Goal: Information Seeking & Learning: Learn about a topic

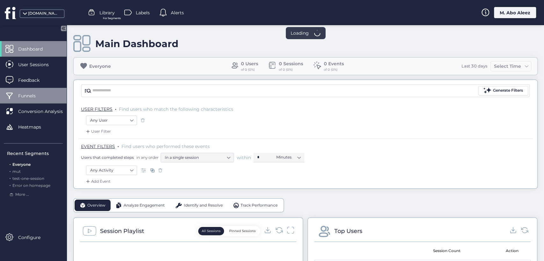
click at [32, 98] on span "Funnels" at bounding box center [31, 95] width 27 height 7
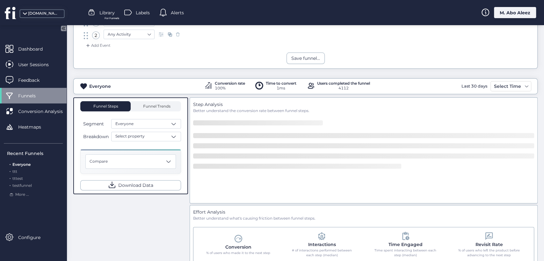
scroll to position [71, 0]
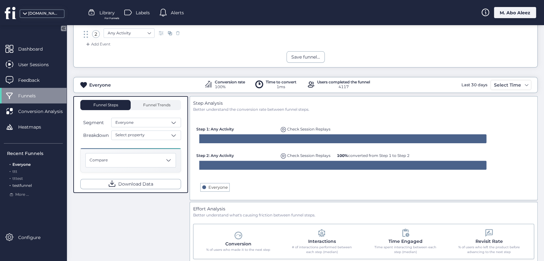
click at [24, 186] on span "testfunnel" at bounding box center [21, 185] width 19 height 5
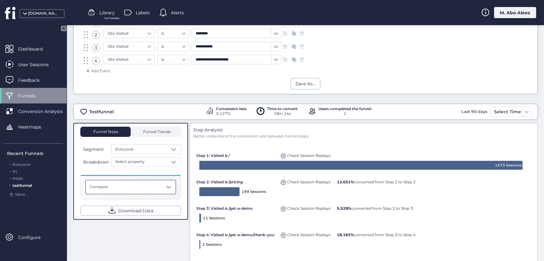
click at [155, 181] on div "Compare" at bounding box center [130, 187] width 90 height 14
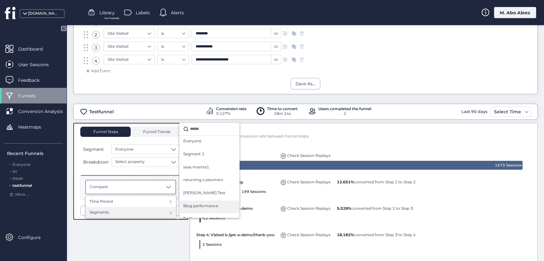
click at [202, 205] on span "Blog performance" at bounding box center [200, 206] width 35 height 6
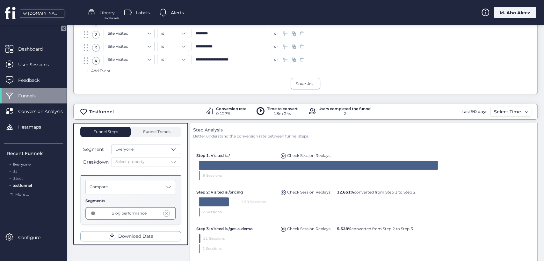
click at [23, 166] on span "Everyone" at bounding box center [21, 164] width 18 height 5
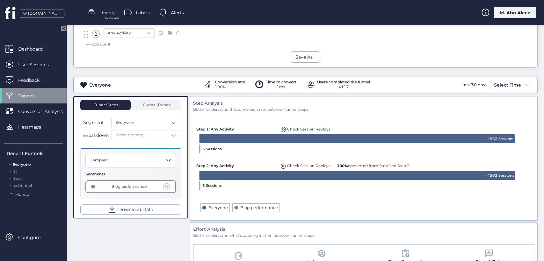
click at [168, 186] on span at bounding box center [166, 186] width 7 height 7
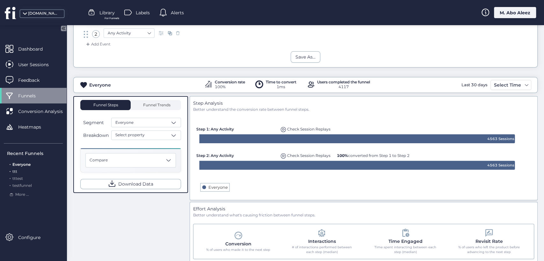
click at [14, 171] on span "ttt" at bounding box center [14, 171] width 5 height 5
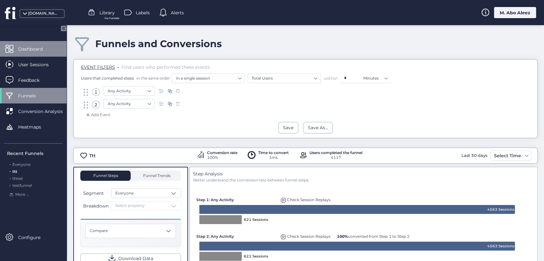
click at [37, 54] on div "Dashboard" at bounding box center [33, 49] width 67 height 16
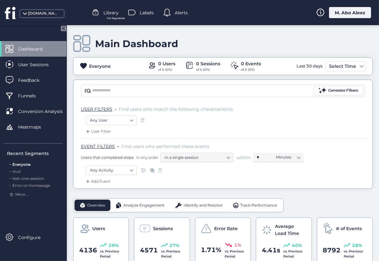
click at [331, 132] on div "User Filter" at bounding box center [223, 133] width 290 height 10
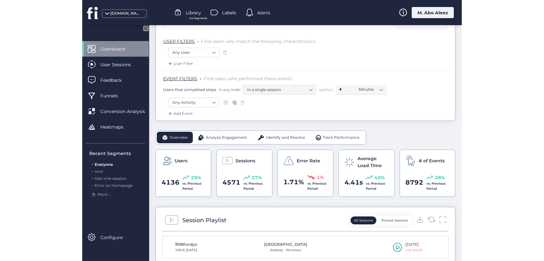
scroll to position [71, 0]
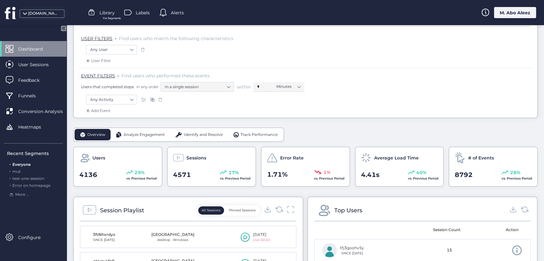
click at [208, 135] on span "Identify and Resolve" at bounding box center [203, 135] width 39 height 6
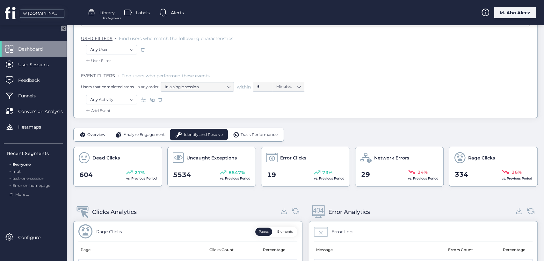
click at [145, 136] on span "Analyze Engagement" at bounding box center [144, 135] width 41 height 6
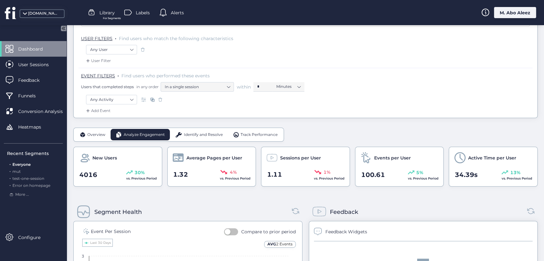
click at [187, 137] on div "Identify and Resolve" at bounding box center [199, 134] width 58 height 11
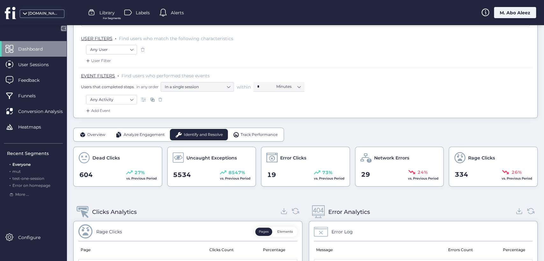
click at [260, 133] on span "Track Performance" at bounding box center [259, 135] width 37 height 6
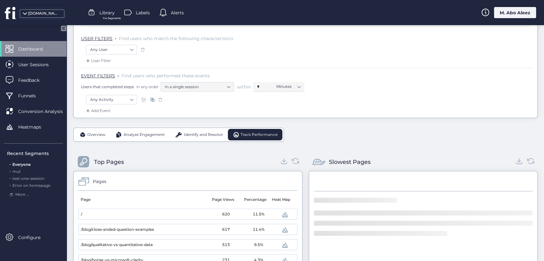
click at [181, 135] on span at bounding box center [178, 135] width 7 height 6
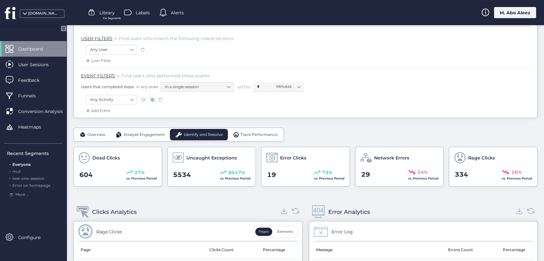
click at [157, 136] on span "Analyze Engagement" at bounding box center [144, 135] width 41 height 6
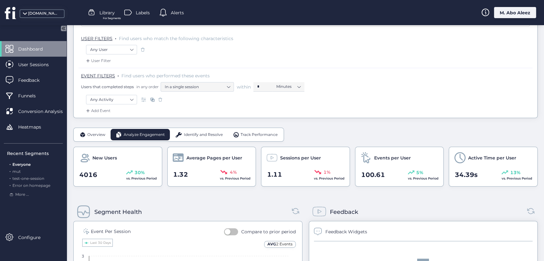
click at [102, 133] on span "Overview" at bounding box center [96, 135] width 18 height 6
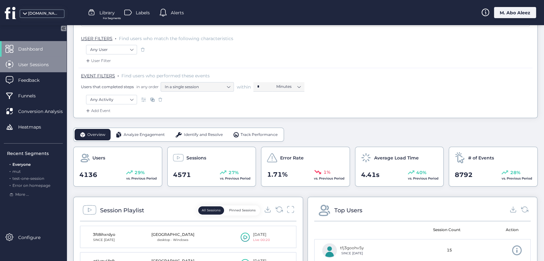
click at [43, 68] on div "User Sessions" at bounding box center [33, 65] width 67 height 16
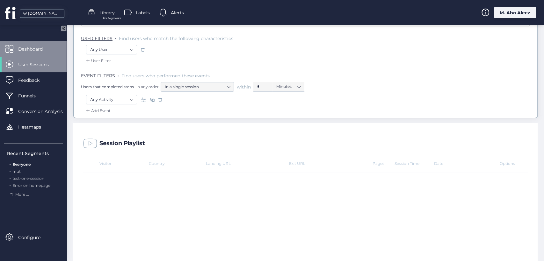
click at [50, 51] on span "Dashboard" at bounding box center [35, 49] width 34 height 7
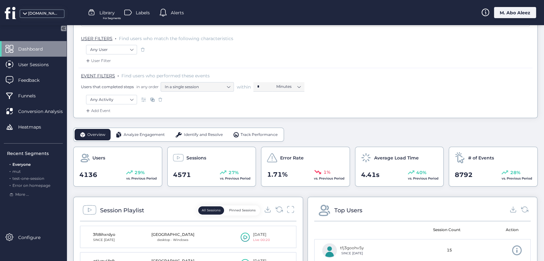
click at [195, 152] on div "Sessions" at bounding box center [212, 157] width 78 height 11
click at [191, 138] on div "Identify and Resolve" at bounding box center [199, 134] width 58 height 11
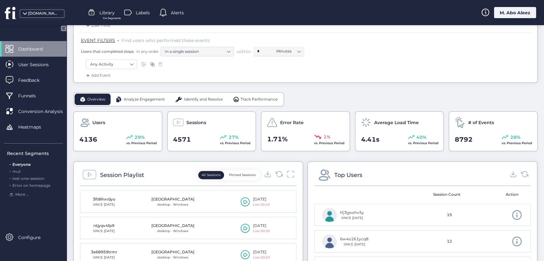
click at [189, 98] on span "Identify and Resolve" at bounding box center [203, 100] width 39 height 6
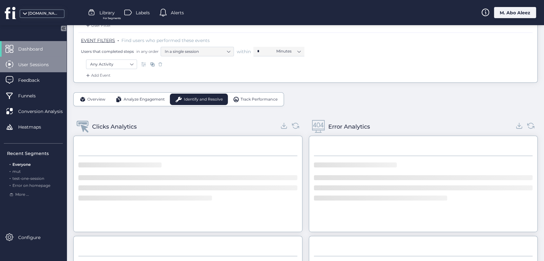
click at [49, 110] on span "Conversion Analysis" at bounding box center [45, 111] width 54 height 7
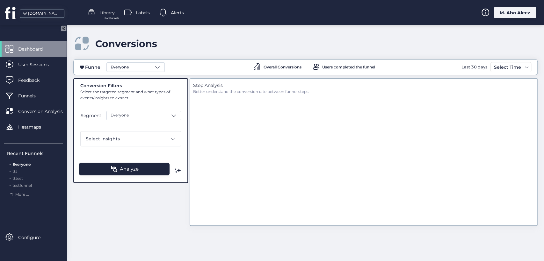
click at [28, 44] on div "Dashboard" at bounding box center [33, 49] width 67 height 16
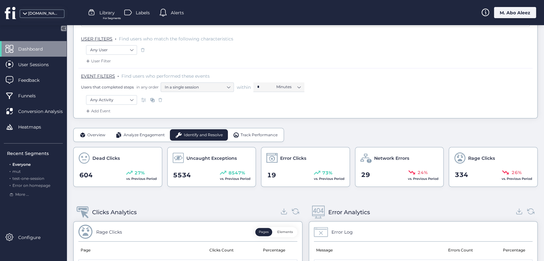
scroll to position [71, 0]
click at [138, 133] on span "Analyze Engagement" at bounding box center [144, 135] width 41 height 6
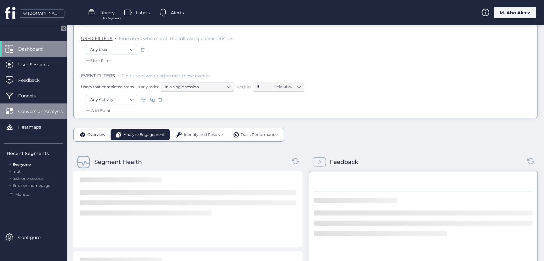
click at [34, 104] on div "Conversion Analysis" at bounding box center [33, 112] width 67 height 16
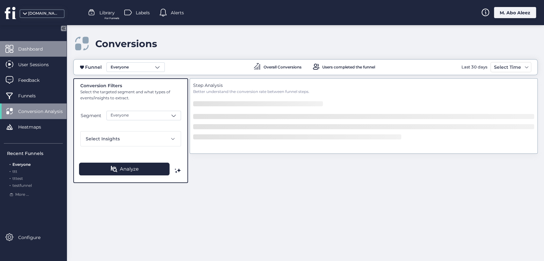
click at [32, 53] on div "Dashboard" at bounding box center [33, 49] width 67 height 16
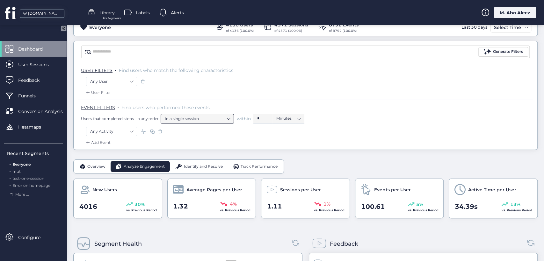
scroll to position [35, 0]
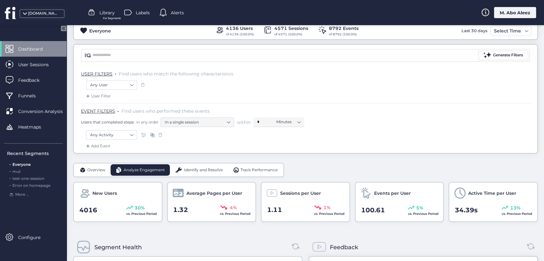
click at [264, 176] on div "Overview Analyze Engagement Identify and Resolve Track Performance" at bounding box center [178, 170] width 211 height 14
click at [252, 172] on span "Track Performance" at bounding box center [259, 170] width 37 height 6
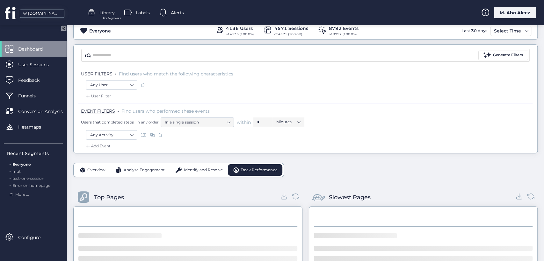
click at [189, 173] on div "Identify and Resolve" at bounding box center [199, 169] width 58 height 11
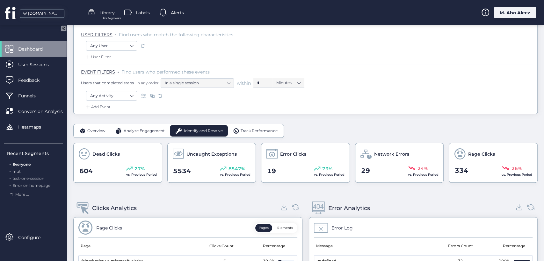
scroll to position [71, 0]
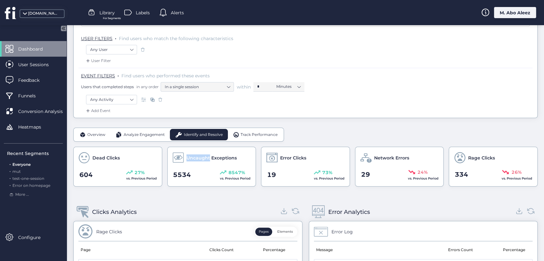
drag, startPoint x: 184, startPoint y: 156, endPoint x: 208, endPoint y: 155, distance: 23.6
click at [208, 155] on div "Uncaught Exceptions" at bounding box center [212, 157] width 78 height 11
click at [211, 156] on span "Uncaught Exceptions" at bounding box center [211, 158] width 50 height 7
click at [104, 9] on div "Library For Segments" at bounding box center [101, 13] width 27 height 10
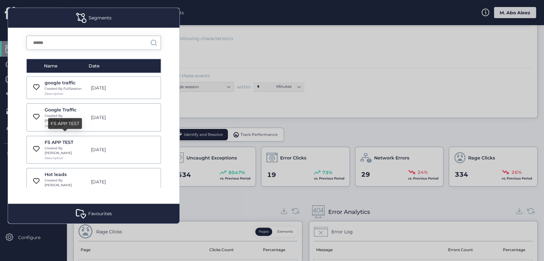
click at [64, 139] on div "FS APP TEST" at bounding box center [66, 142] width 43 height 7
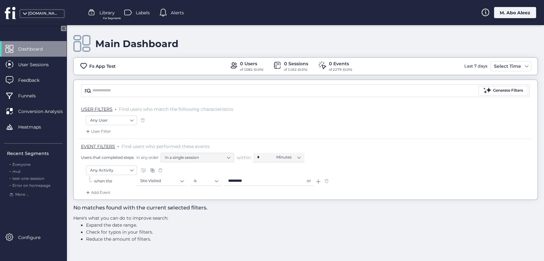
click at [112, 16] on span "For Segments" at bounding box center [112, 18] width 18 height 4
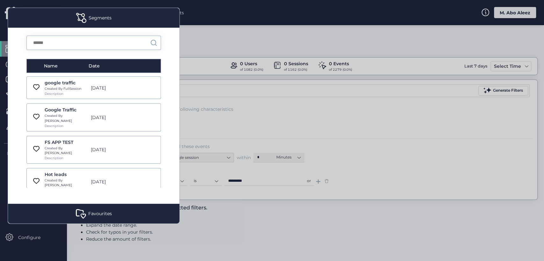
click at [60, 81] on div "google traffic" at bounding box center [66, 82] width 43 height 7
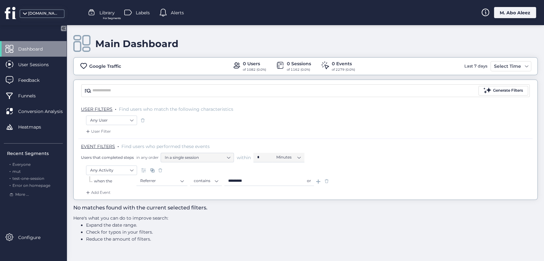
type input "******"
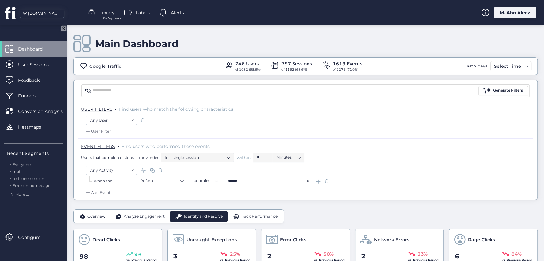
scroll to position [71, 0]
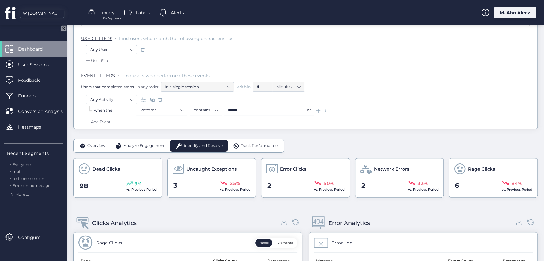
click at [145, 148] on span "Analyze Engagement" at bounding box center [144, 146] width 41 height 6
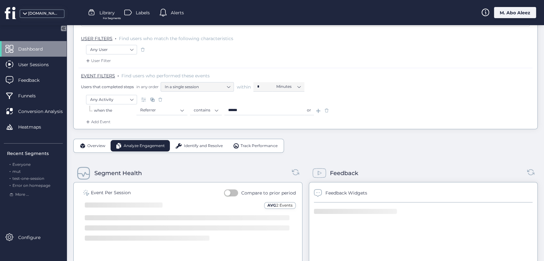
click at [111, 144] on div "Analyze Engagement" at bounding box center [140, 145] width 59 height 11
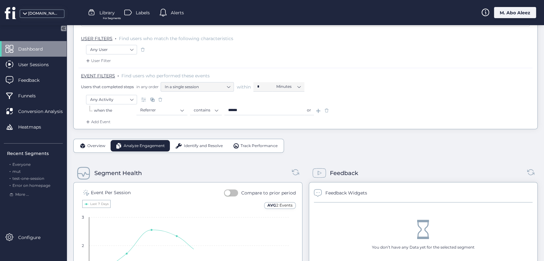
click at [94, 146] on span "Overview" at bounding box center [96, 146] width 18 height 6
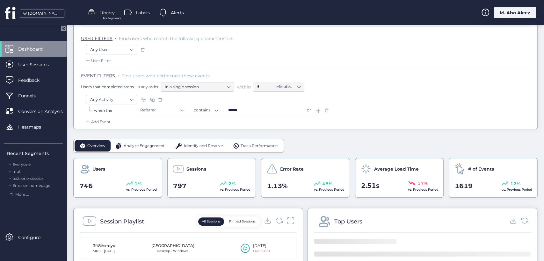
click at [196, 140] on div "Identify and Resolve" at bounding box center [199, 145] width 58 height 11
click at [255, 141] on div "Track Performance" at bounding box center [255, 145] width 55 height 11
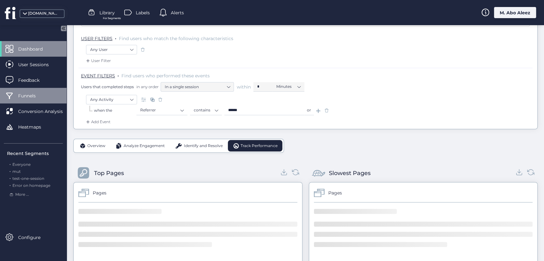
click at [190, 142] on div "Identify and Resolve" at bounding box center [199, 145] width 58 height 11
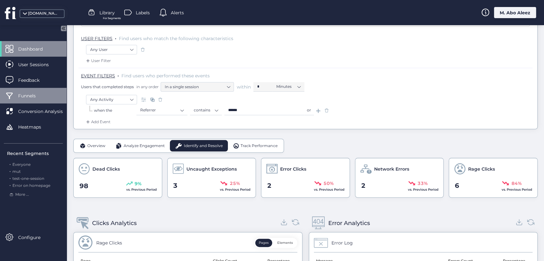
click at [33, 90] on div "Funnels" at bounding box center [33, 96] width 67 height 16
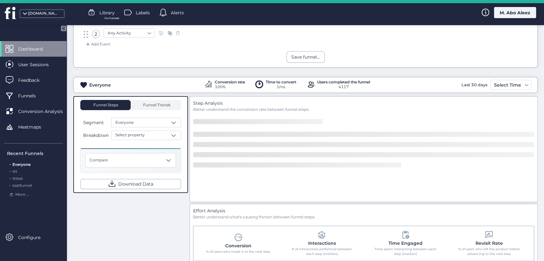
click at [33, 54] on div "Dashboard" at bounding box center [33, 49] width 67 height 16
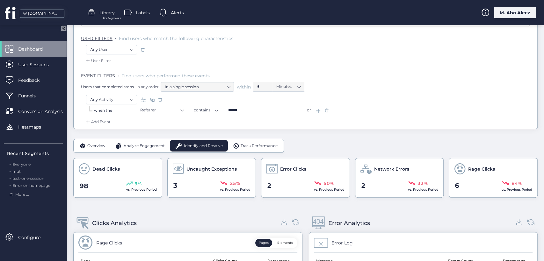
click at [142, 143] on span "Analyze Engagement" at bounding box center [144, 146] width 41 height 6
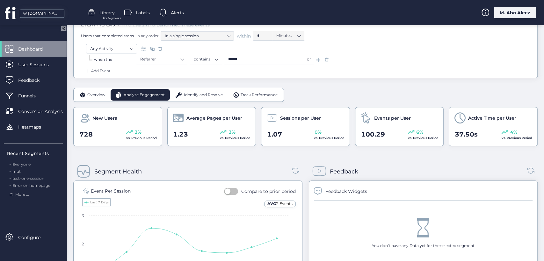
scroll to position [71, 0]
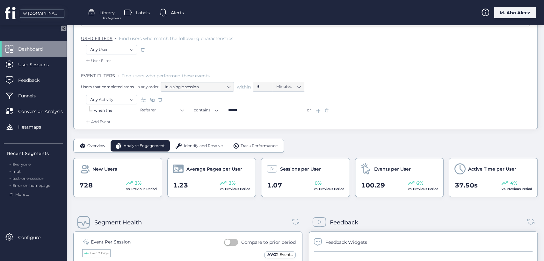
click at [190, 147] on span "Identify and Resolve" at bounding box center [203, 146] width 39 height 6
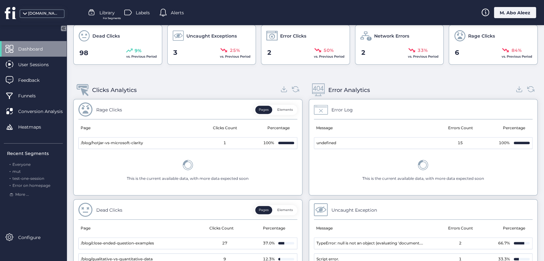
scroll to position [106, 0]
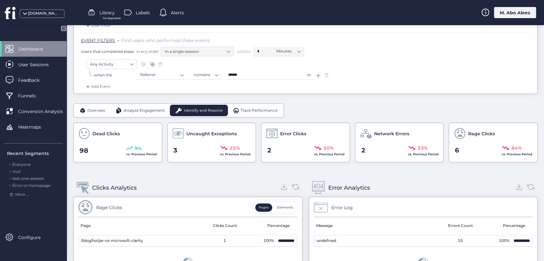
click at [100, 108] on span "Overview" at bounding box center [96, 111] width 18 height 6
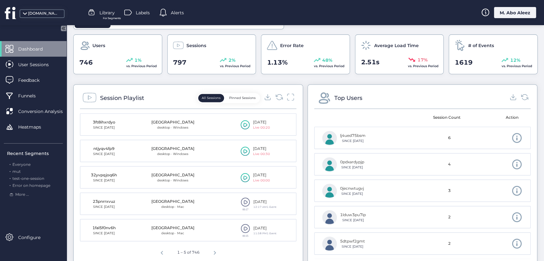
scroll to position [248, 0]
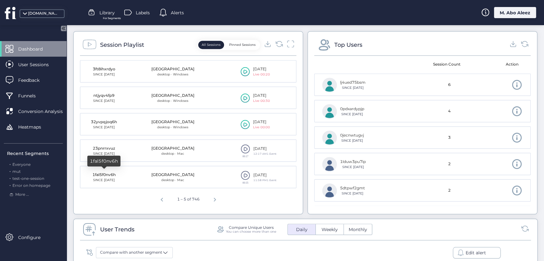
click at [100, 172] on div "1fal5f0nv6h" at bounding box center [104, 175] width 32 height 6
click at [111, 173] on div "1fal5f0nv6h" at bounding box center [104, 175] width 32 height 6
click at [110, 180] on div "SINCE [DATE]" at bounding box center [104, 180] width 32 height 5
click at [107, 174] on div "SINCE [DATE]" at bounding box center [103, 169] width 35 height 15
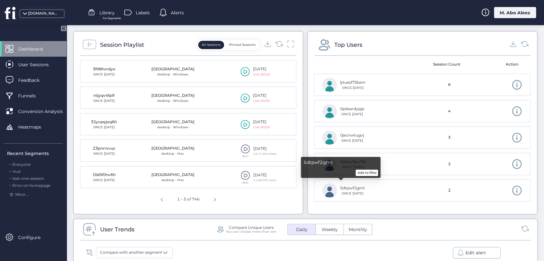
click at [361, 173] on button "Add to filter" at bounding box center [367, 173] width 22 height 6
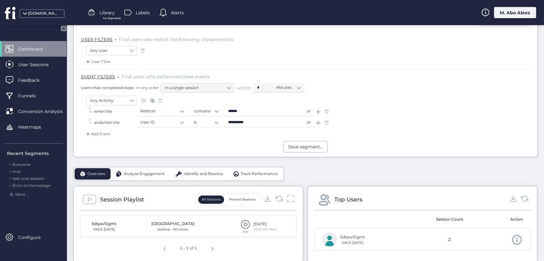
scroll to position [62, 0]
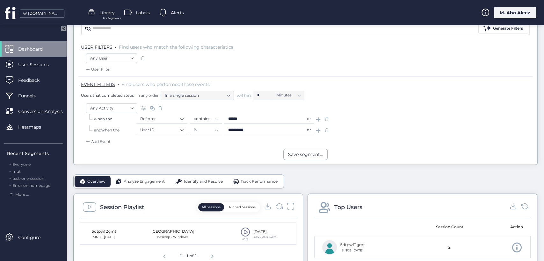
click at [136, 179] on span "Analyze Engagement" at bounding box center [144, 182] width 41 height 6
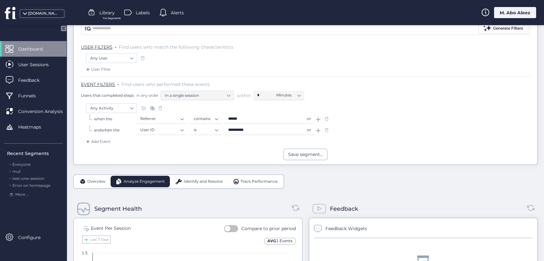
click at [198, 177] on div "Identify and Resolve" at bounding box center [199, 181] width 58 height 11
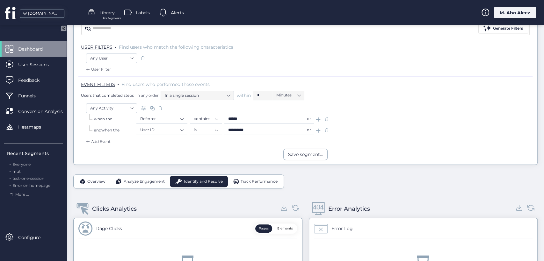
click at [85, 183] on span at bounding box center [83, 181] width 6 height 6
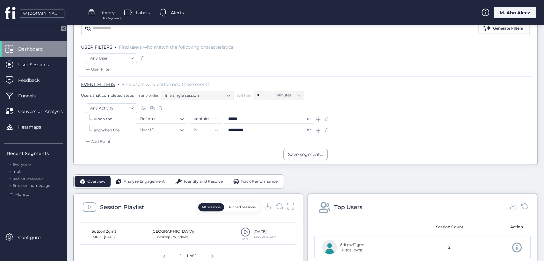
click at [329, 130] on span at bounding box center [326, 130] width 6 height 6
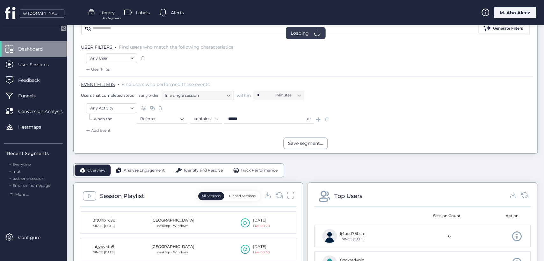
click at [191, 170] on span "Identify and Resolve" at bounding box center [203, 171] width 39 height 6
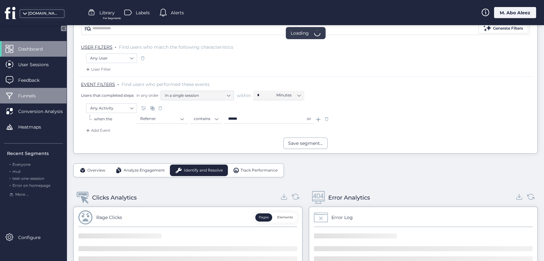
click at [28, 100] on div "Funnels" at bounding box center [33, 96] width 67 height 16
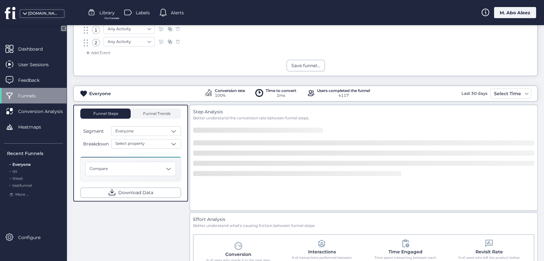
click at [38, 39] on mat-drawer "Dashboard User Sessions Feedback Funnels Conversion Analysis Heatmaps Recent Fu…" at bounding box center [33, 143] width 67 height 236
click at [42, 45] on div "Dashboard" at bounding box center [33, 49] width 67 height 16
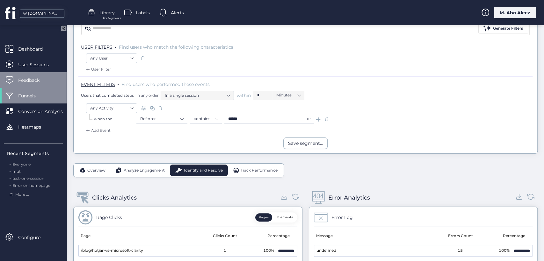
click at [26, 73] on div "Feedback" at bounding box center [33, 80] width 67 height 16
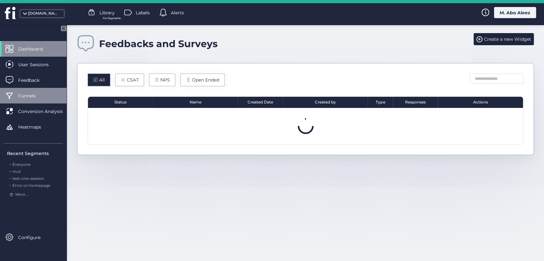
click at [26, 89] on div "Funnels" at bounding box center [33, 96] width 67 height 16
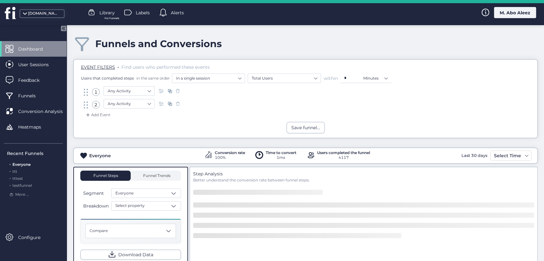
click at [40, 48] on span "Dashboard" at bounding box center [35, 49] width 34 height 7
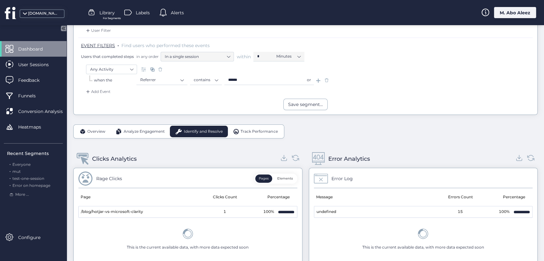
scroll to position [106, 0]
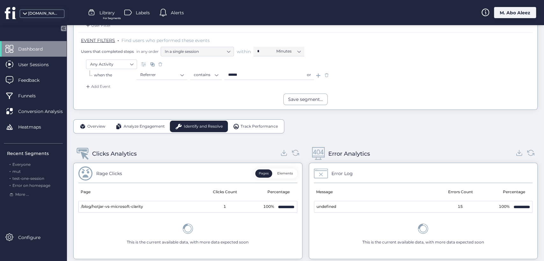
click at [153, 121] on div "Analyze Engagement" at bounding box center [140, 126] width 59 height 11
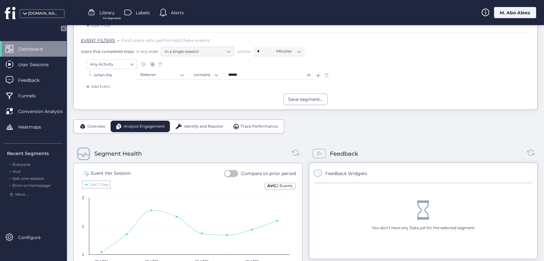
scroll to position [71, 0]
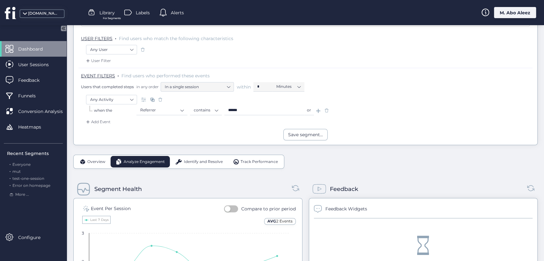
click at [109, 19] on span "For Segments" at bounding box center [112, 18] width 18 height 4
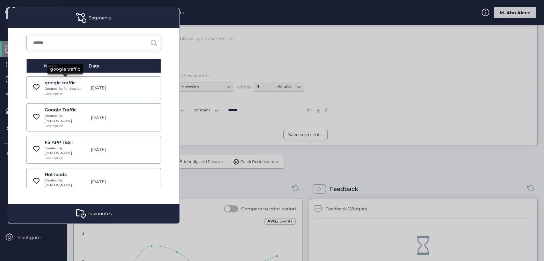
click at [68, 84] on div "google traffic" at bounding box center [66, 82] width 43 height 7
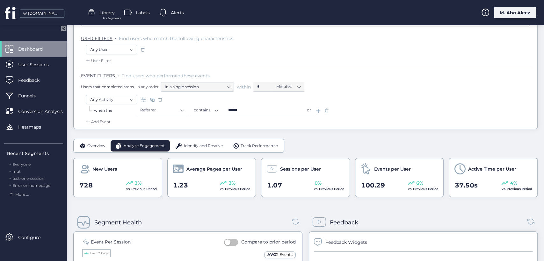
scroll to position [106, 0]
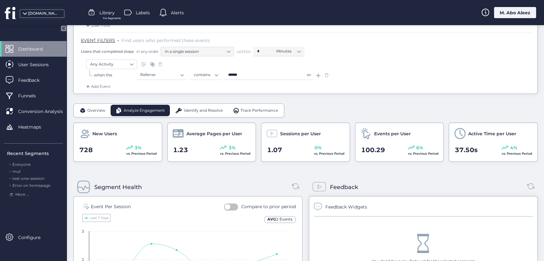
click at [199, 111] on span "Identify and Resolve" at bounding box center [203, 111] width 39 height 6
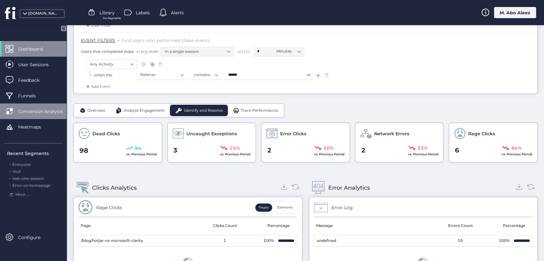
click at [33, 107] on div "Conversion Analysis" at bounding box center [33, 112] width 67 height 16
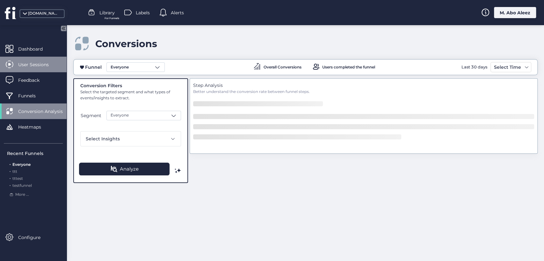
click at [33, 57] on div "User Sessions" at bounding box center [33, 65] width 67 height 16
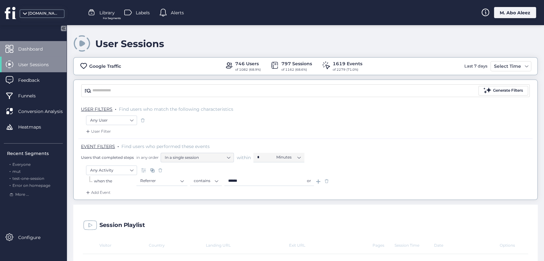
click at [21, 75] on div "Feedback" at bounding box center [33, 80] width 67 height 16
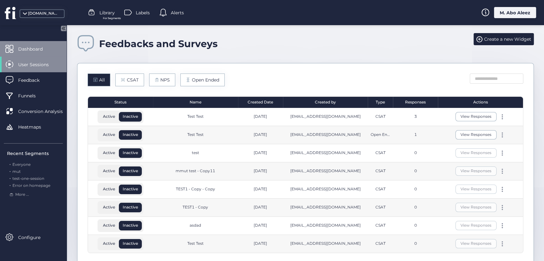
click at [28, 41] on div "Dashboard" at bounding box center [33, 49] width 67 height 16
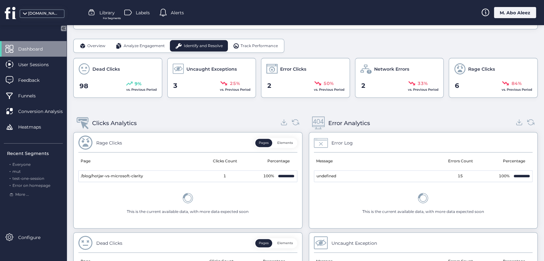
scroll to position [141, 0]
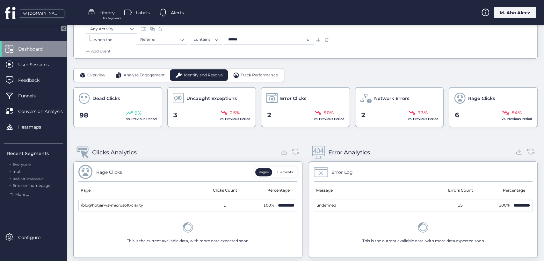
click at [101, 81] on div "Overview Analyze Engagement Identify and Resolve Track Performance" at bounding box center [178, 75] width 211 height 14
click at [100, 78] on div "Overview" at bounding box center [93, 74] width 36 height 11
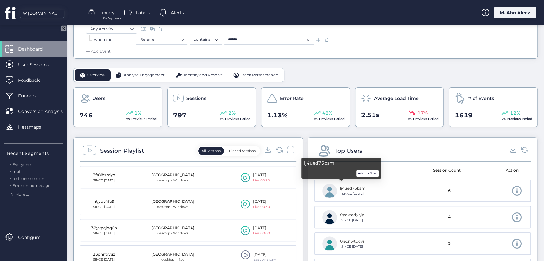
click at [347, 188] on div "lj4ued75bsm" at bounding box center [352, 189] width 25 height 6
click at [362, 175] on button "Add to filter" at bounding box center [367, 173] width 22 height 6
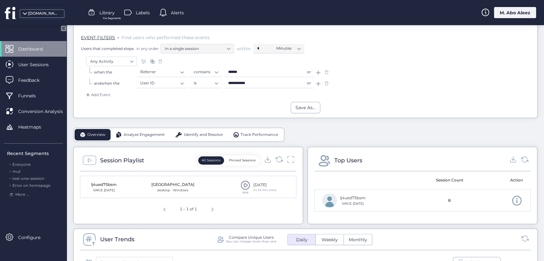
scroll to position [106, 0]
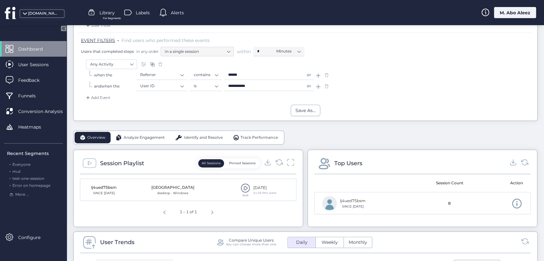
click at [323, 87] on span at bounding box center [326, 86] width 6 height 6
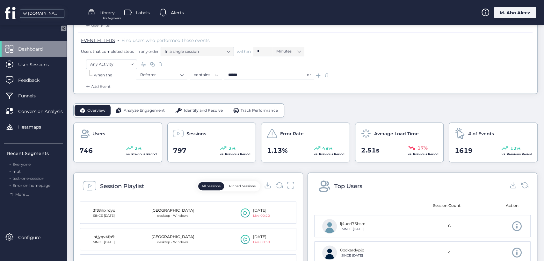
click at [200, 108] on span "Identify and Resolve" at bounding box center [203, 111] width 39 height 6
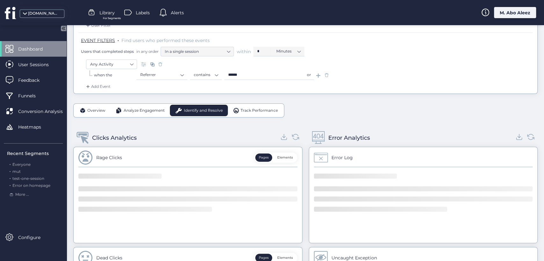
click at [144, 110] on span "Analyze Engagement" at bounding box center [144, 111] width 41 height 6
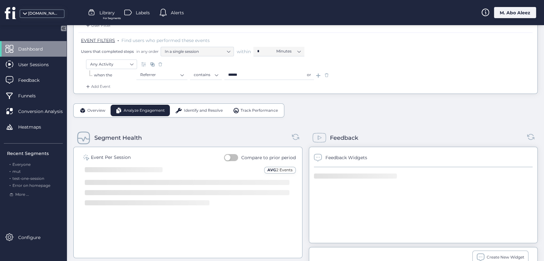
click at [239, 107] on div "Track Performance" at bounding box center [255, 110] width 55 height 11
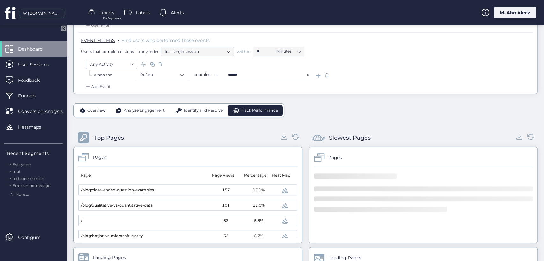
click at [196, 113] on span "Identify and Resolve" at bounding box center [203, 111] width 39 height 6
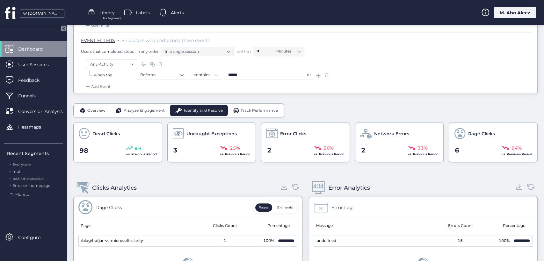
click at [516, 14] on div "M. Abo Aleez" at bounding box center [515, 12] width 42 height 11
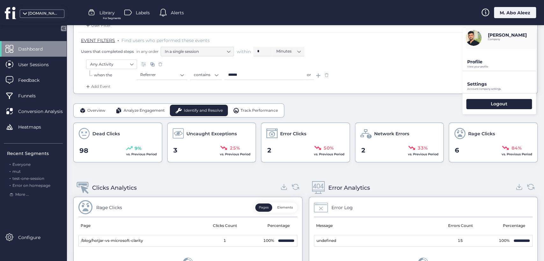
click at [474, 65] on p "View your profile" at bounding box center [501, 66] width 69 height 3
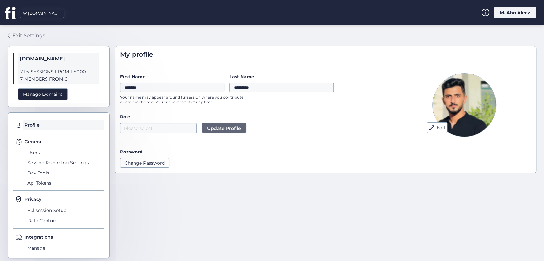
click at [23, 35] on div "Exit Settings" at bounding box center [28, 36] width 33 height 8
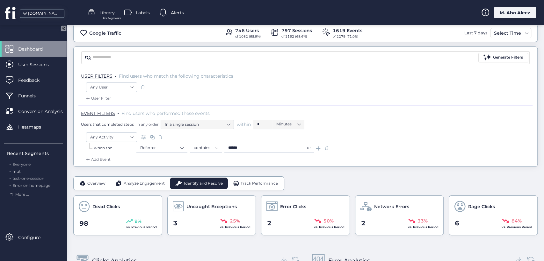
scroll to position [71, 0]
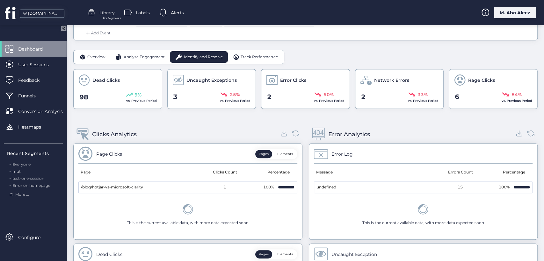
scroll to position [77, 0]
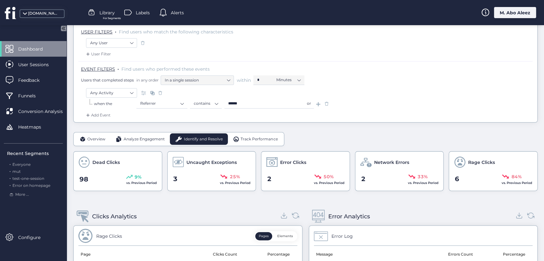
click at [96, 140] on span "Overview" at bounding box center [96, 139] width 18 height 6
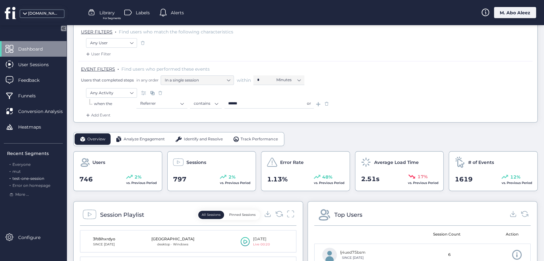
click at [18, 180] on span "test-one-session" at bounding box center [28, 178] width 32 height 5
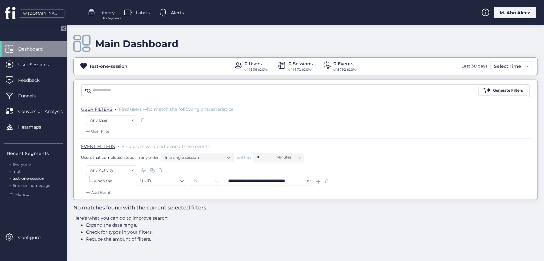
click at [26, 54] on div "Dashboard" at bounding box center [33, 49] width 67 height 16
click at [27, 164] on span "Everyone" at bounding box center [21, 164] width 18 height 5
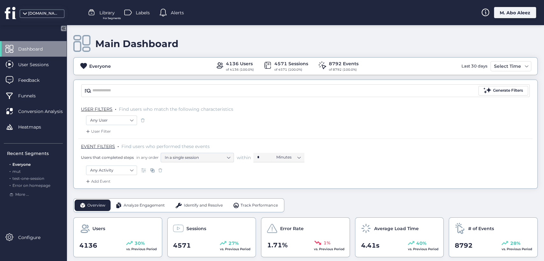
scroll to position [35, 0]
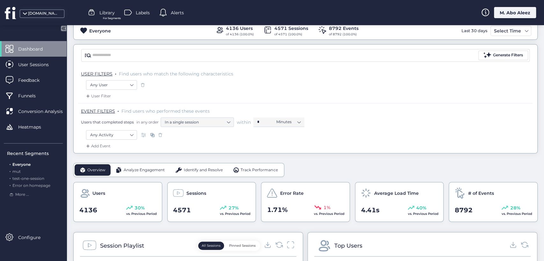
click at [137, 170] on span "Analyze Engagement" at bounding box center [144, 170] width 41 height 6
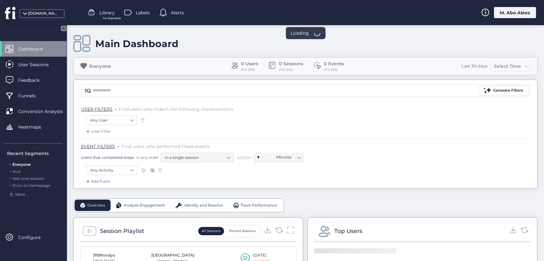
click at [194, 200] on div "Identify and Resolve" at bounding box center [199, 205] width 58 height 11
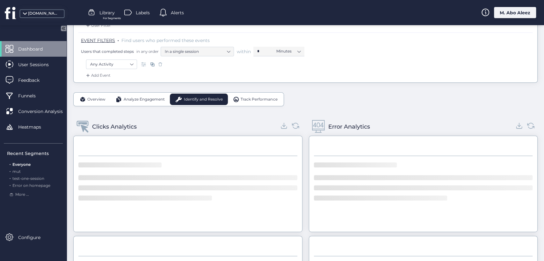
click at [118, 96] on span at bounding box center [119, 99] width 6 height 6
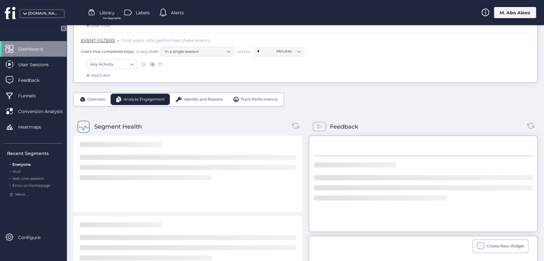
scroll to position [0, 0]
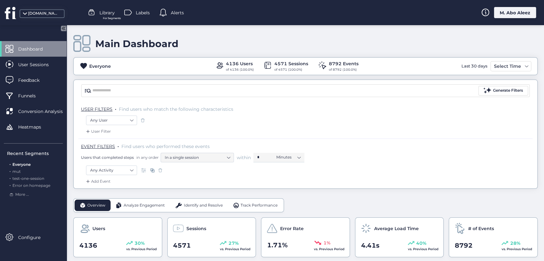
scroll to position [71, 0]
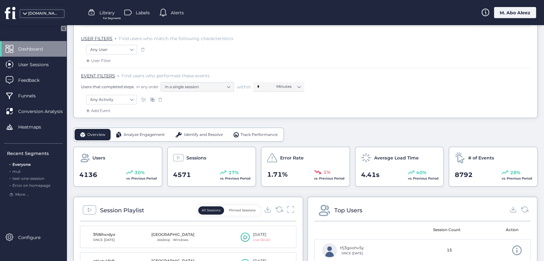
click at [199, 136] on span "Identify and Resolve" at bounding box center [203, 135] width 39 height 6
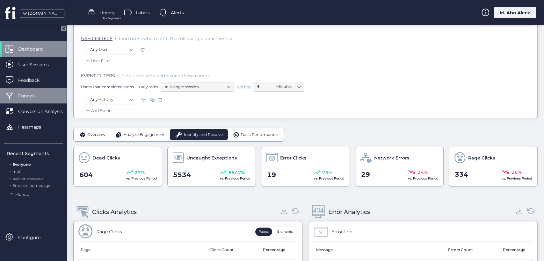
click at [38, 100] on div "Funnels" at bounding box center [33, 96] width 67 height 16
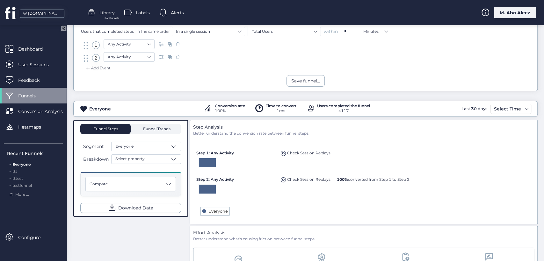
scroll to position [71, 0]
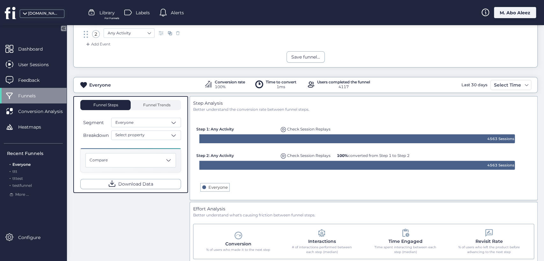
drag, startPoint x: 335, startPoint y: 155, endPoint x: 415, endPoint y: 156, distance: 80.0
click at [405, 156] on div "100% converted from Step 1 to Step 2" at bounding box center [373, 154] width 76 height 9
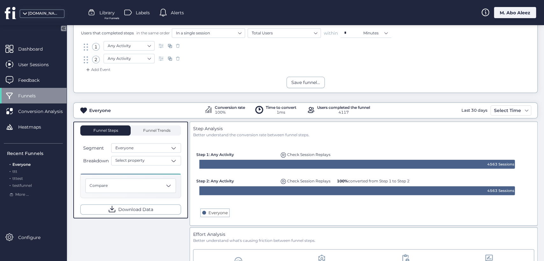
scroll to position [44, 0]
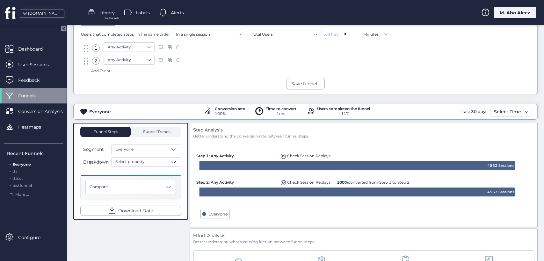
click at [96, 14] on div at bounding box center [93, 13] width 10 height 10
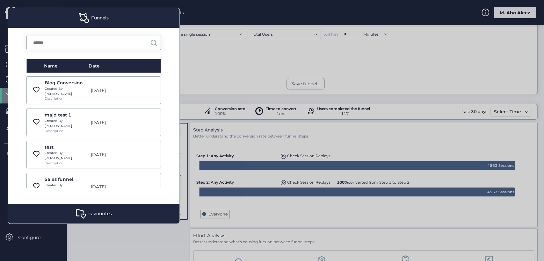
click at [204, 67] on div at bounding box center [272, 130] width 544 height 261
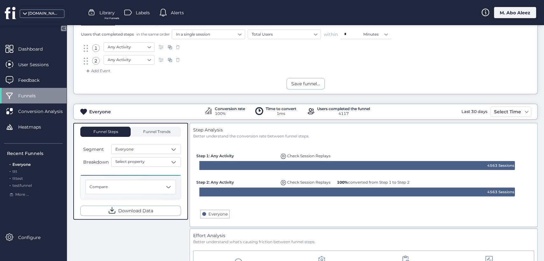
click at [95, 11] on span at bounding box center [92, 13] width 8 height 8
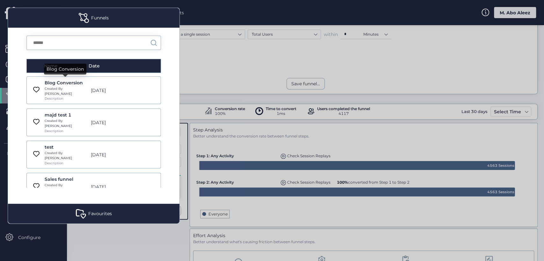
click at [54, 85] on div "Blog Conversion" at bounding box center [66, 82] width 43 height 7
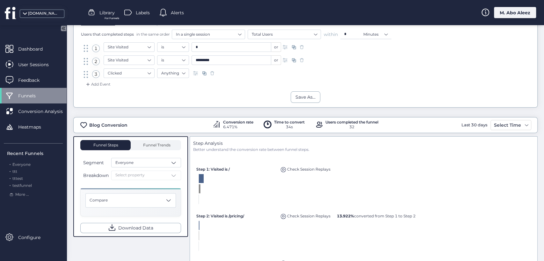
scroll to position [115, 0]
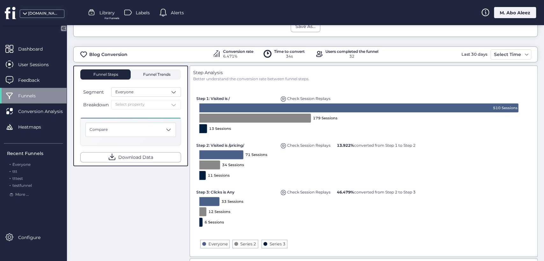
click at [158, 71] on span "Funnel Trends" at bounding box center [155, 74] width 29 height 10
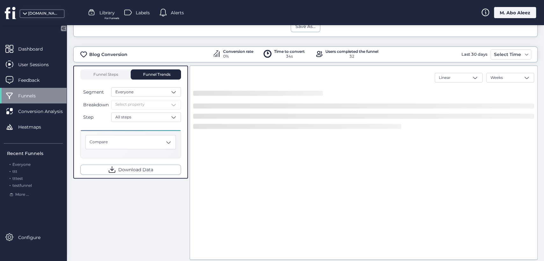
click at [106, 79] on div "Funnel Steps Funnel Trends Segment Everyone Breakdown Select property Step All …" at bounding box center [130, 121] width 101 height 105
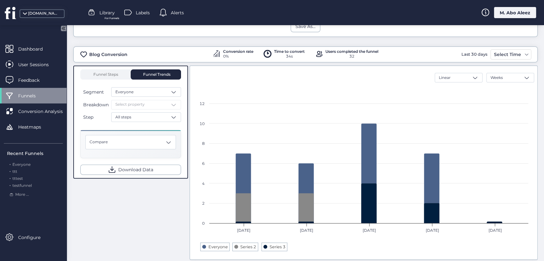
click at [116, 67] on div "Funnel Steps Funnel Trends Segment Everyone Breakdown Select property Step All …" at bounding box center [130, 122] width 115 height 113
click at [116, 70] on span "Funnel Steps" at bounding box center [105, 74] width 25 height 10
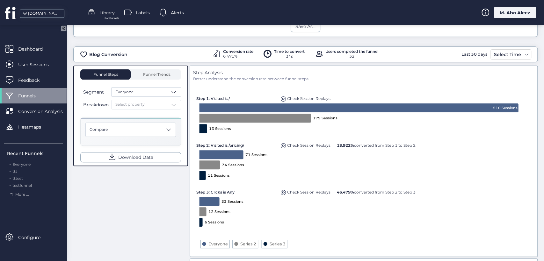
drag, startPoint x: 339, startPoint y: 194, endPoint x: 400, endPoint y: 191, distance: 60.6
click at [389, 191] on div "46.479% converted from Step 2 to Step 3" at bounding box center [376, 191] width 82 height 9
drag, startPoint x: 420, startPoint y: 199, endPoint x: 398, endPoint y: 198, distance: 22.6
click at [398, 199] on rect at bounding box center [363, 167] width 335 height 171
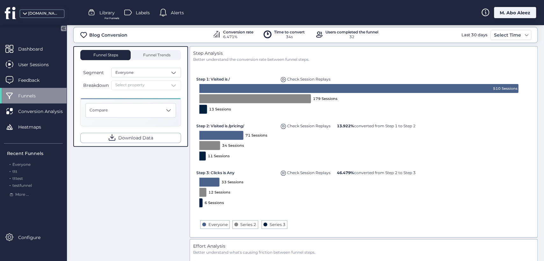
scroll to position [150, 0]
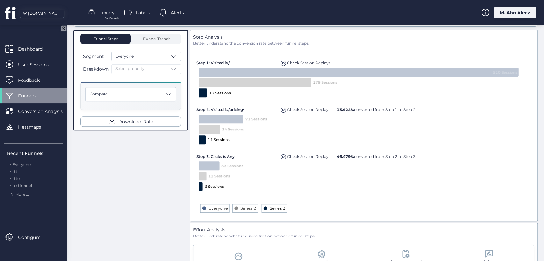
click at [274, 207] on text "Series 3" at bounding box center [278, 208] width 16 height 5
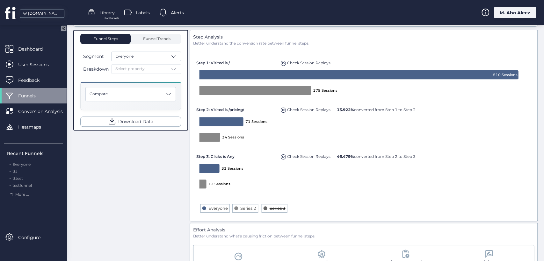
click at [275, 206] on text "Series 3" at bounding box center [278, 208] width 16 height 5
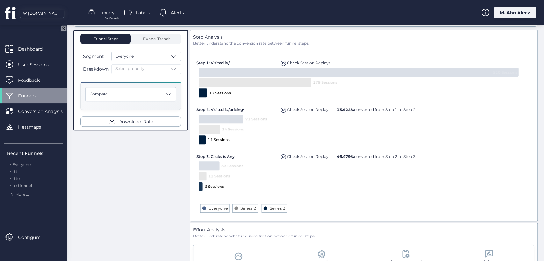
drag, startPoint x: 229, startPoint y: 184, endPoint x: 201, endPoint y: 185, distance: 28.4
click at [201, 185] on rect at bounding box center [363, 132] width 335 height 171
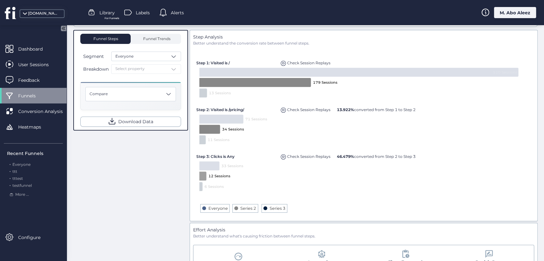
drag, startPoint x: 224, startPoint y: 174, endPoint x: 210, endPoint y: 176, distance: 14.1
click at [210, 176] on text "12 Sessions" at bounding box center [219, 176] width 22 height 4
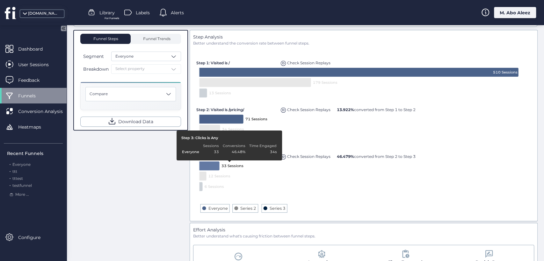
click at [224, 165] on text "33 Sessions" at bounding box center [232, 166] width 22 height 4
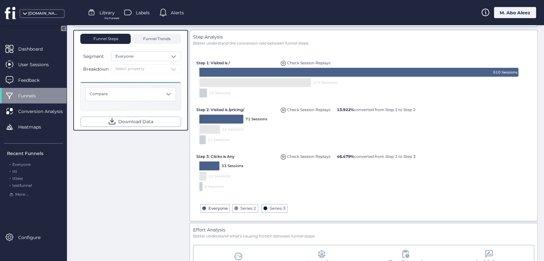
click at [202, 209] on rect at bounding box center [204, 208] width 4 height 4
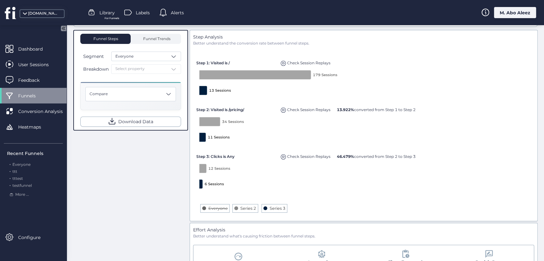
drag, startPoint x: 209, startPoint y: 213, endPoint x: 206, endPoint y: 210, distance: 4.3
click at [207, 212] on rect at bounding box center [363, 132] width 335 height 171
click at [208, 209] on text "Everyone" at bounding box center [217, 208] width 19 height 5
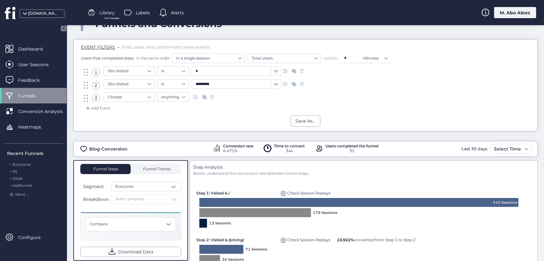
scroll to position [35, 0]
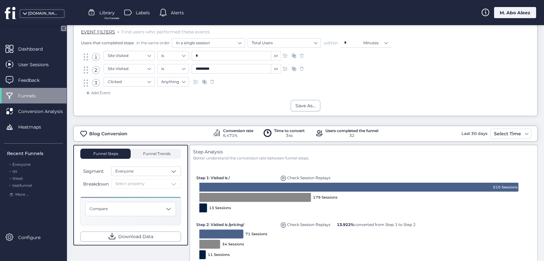
click at [164, 181] on div "Breakdown Select property" at bounding box center [130, 184] width 101 height 10
click at [29, 164] on span "Everyone" at bounding box center [21, 164] width 18 height 5
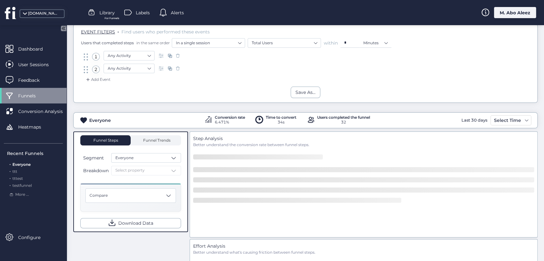
click at [156, 169] on div "Breakdown Select property" at bounding box center [130, 171] width 101 height 10
click at [162, 171] on div "Breakdown Select property" at bounding box center [130, 171] width 101 height 10
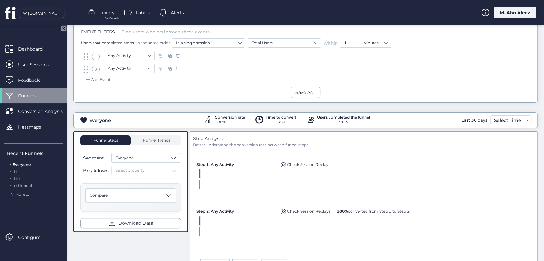
click at [162, 171] on div "Breakdown Select property" at bounding box center [130, 171] width 101 height 10
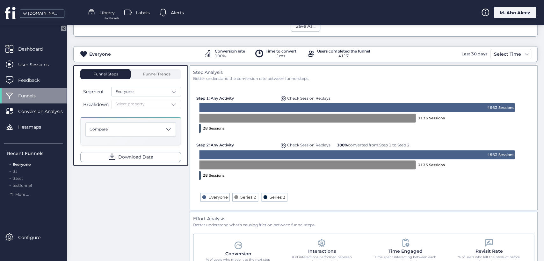
scroll to position [106, 0]
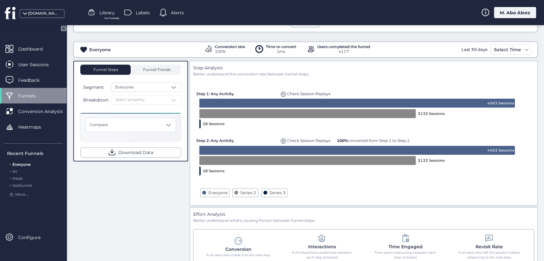
click at [101, 15] on span "Library" at bounding box center [106, 12] width 15 height 7
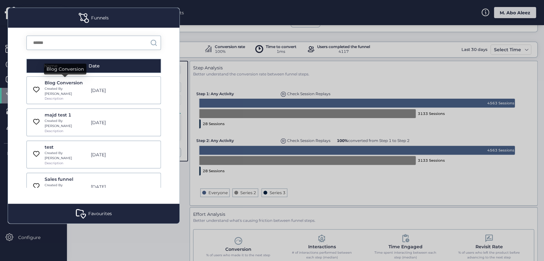
click at [72, 83] on div "Blog Conversion" at bounding box center [66, 82] width 43 height 7
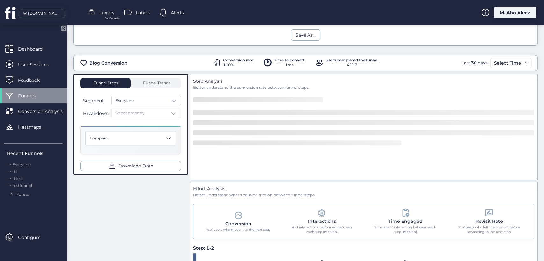
scroll to position [119, 0]
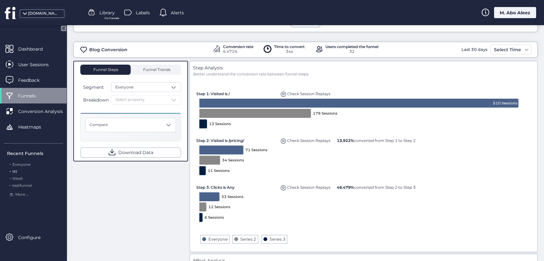
click at [15, 170] on span "ttt" at bounding box center [14, 171] width 5 height 5
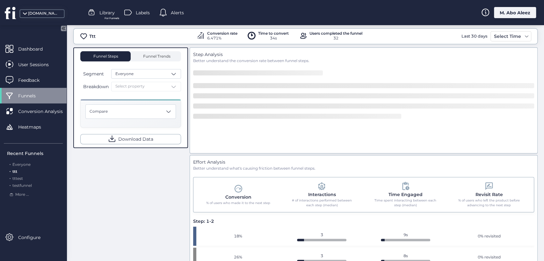
scroll to position [106, 0]
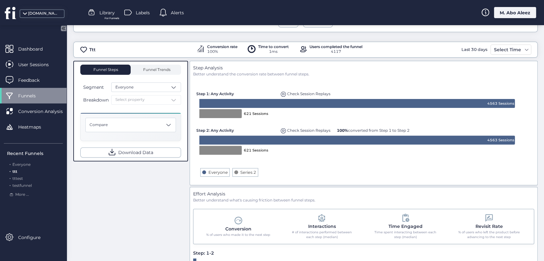
click at [101, 9] on span "Library" at bounding box center [106, 12] width 15 height 7
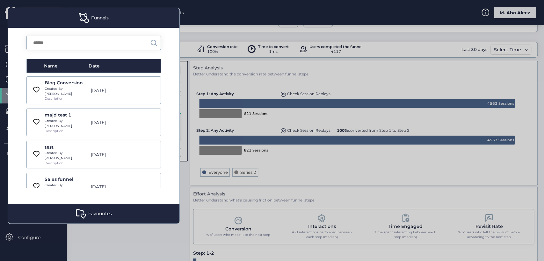
click at [54, 85] on div "Blog Conversion" at bounding box center [66, 82] width 43 height 7
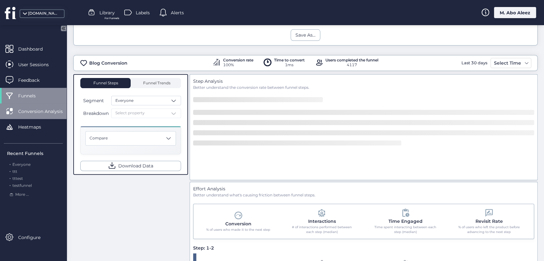
scroll to position [119, 0]
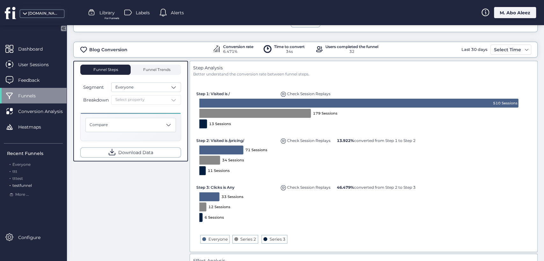
click at [20, 186] on span "testfunnel" at bounding box center [21, 185] width 19 height 5
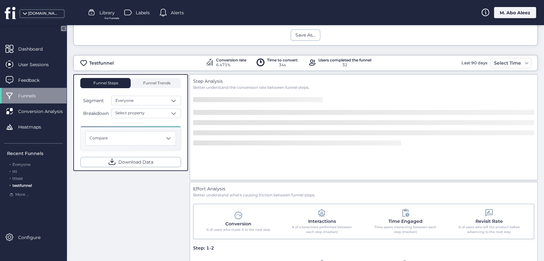
scroll to position [133, 0]
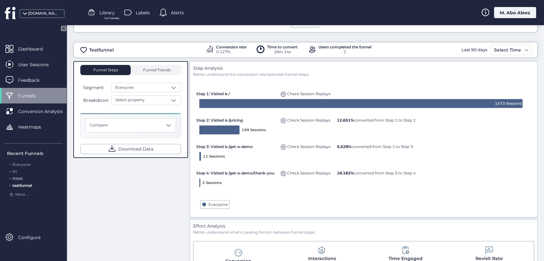
click at [20, 177] on span "tttest" at bounding box center [17, 178] width 11 height 5
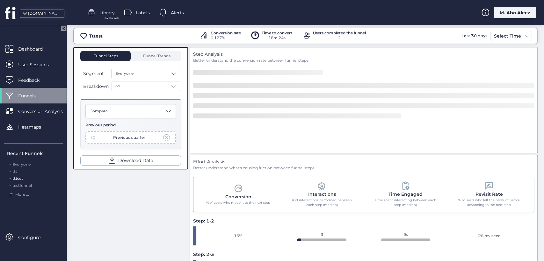
scroll to position [119, 0]
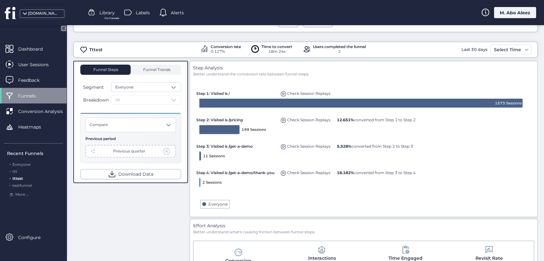
drag, startPoint x: 128, startPoint y: 103, endPoint x: 106, endPoint y: 101, distance: 21.5
click at [106, 101] on div "Breakdown os" at bounding box center [130, 100] width 101 height 10
click at [17, 173] on div ". ttt" at bounding box center [35, 172] width 56 height 6
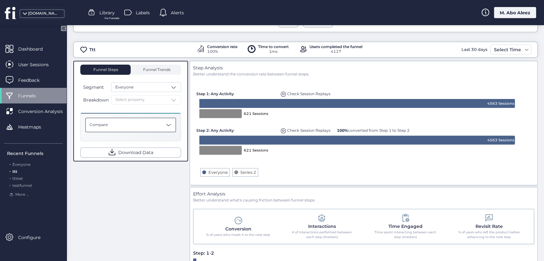
click at [143, 126] on div "Compare" at bounding box center [130, 125] width 90 height 14
